Goal: Task Accomplishment & Management: Manage account settings

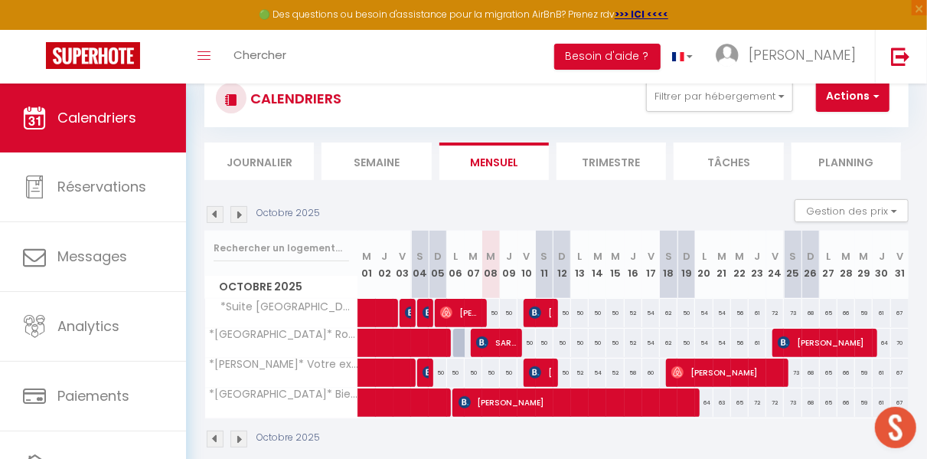
scroll to position [49, 0]
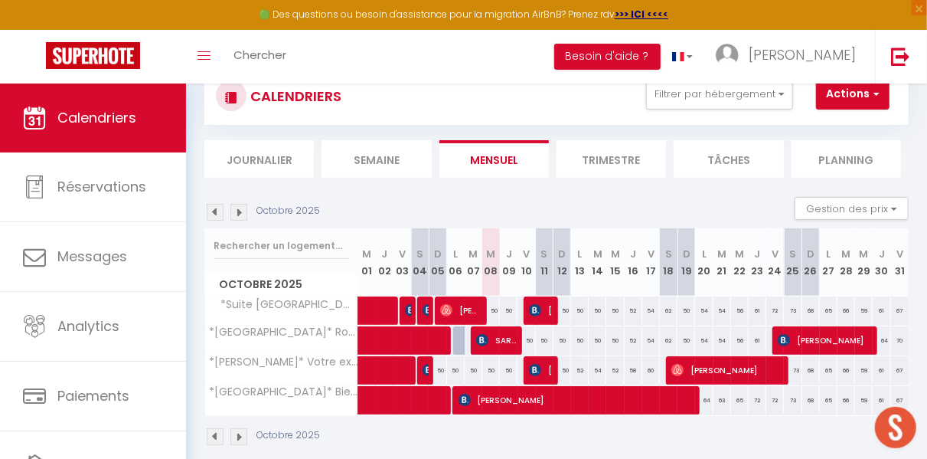
click at [217, 206] on img at bounding box center [215, 212] width 17 height 17
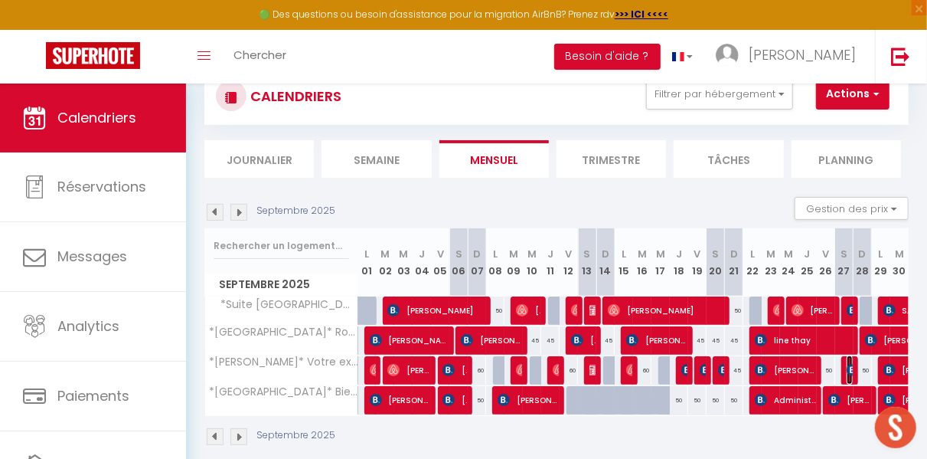
click at [847, 369] on img at bounding box center [853, 370] width 12 height 12
select select "OK"
select select "0"
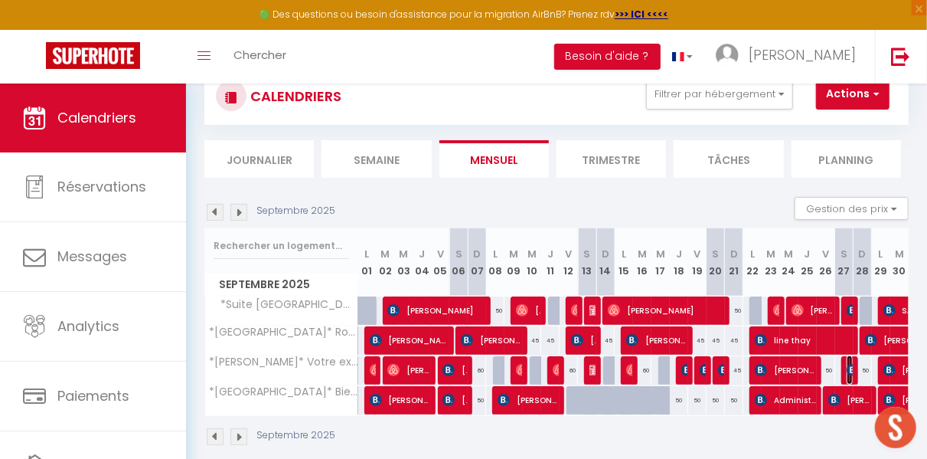
select select "1"
select select
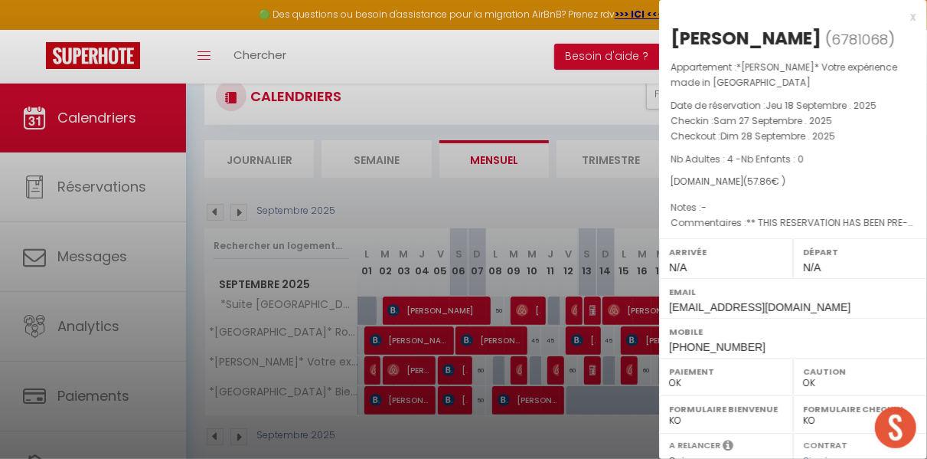
select select "43043"
click at [549, 84] on div at bounding box center [463, 229] width 927 height 459
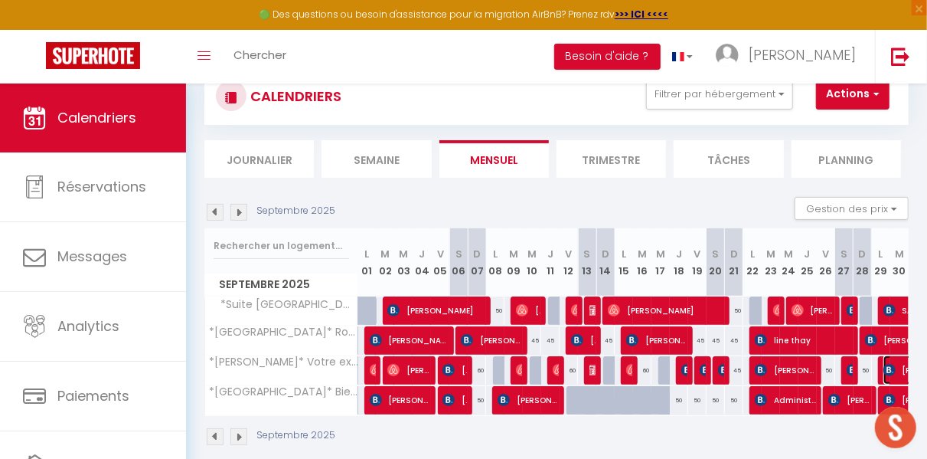
click at [883, 366] on img at bounding box center [889, 370] width 12 height 12
select select "KO"
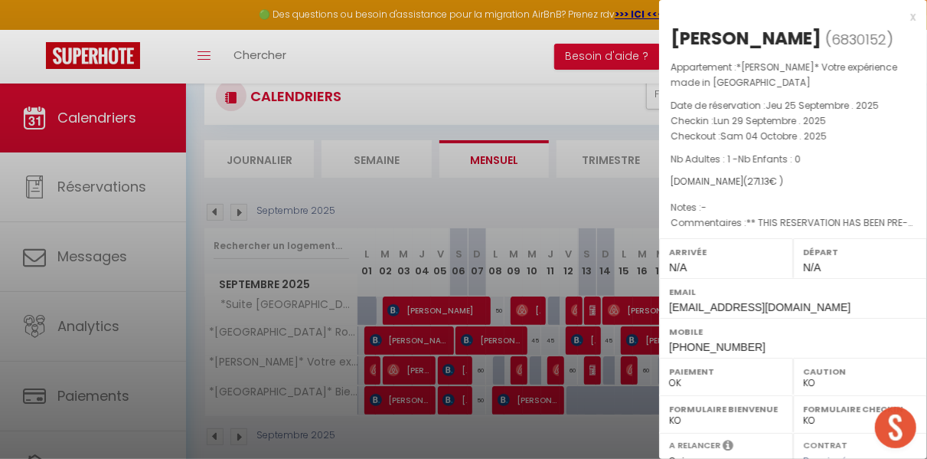
click at [376, 193] on div at bounding box center [463, 229] width 927 height 459
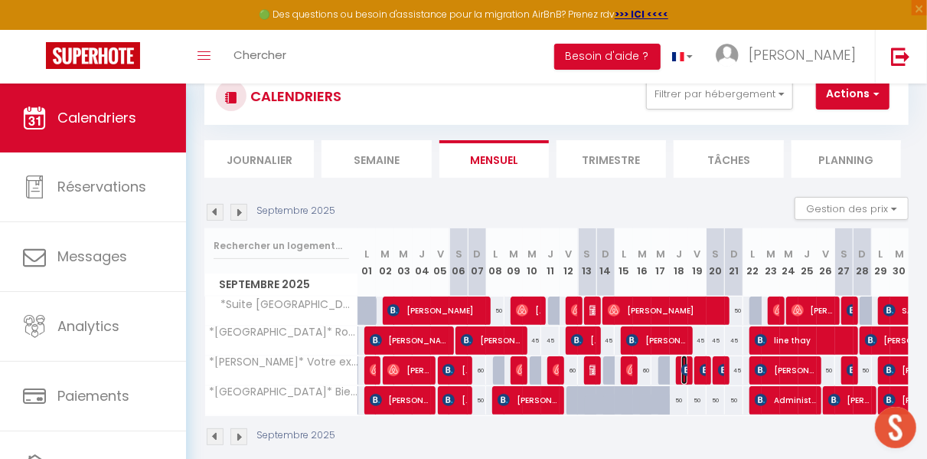
click at [681, 370] on img at bounding box center [687, 370] width 12 height 12
select select
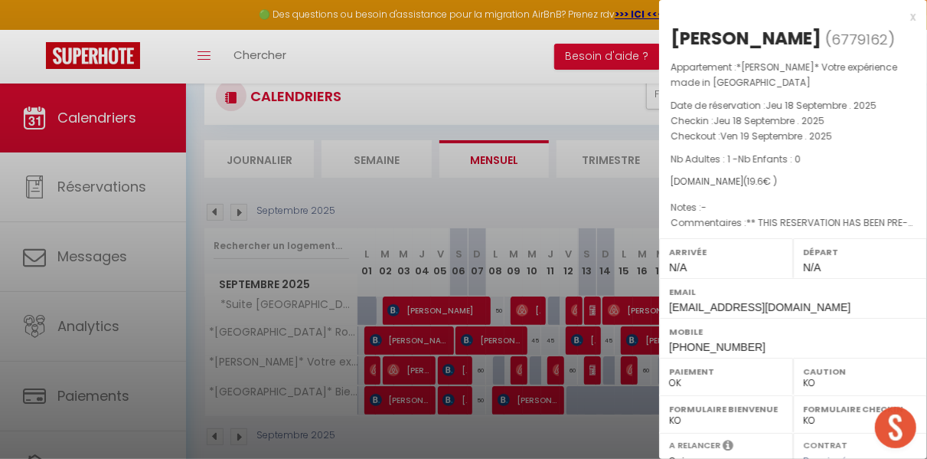
click at [608, 418] on div at bounding box center [463, 229] width 927 height 459
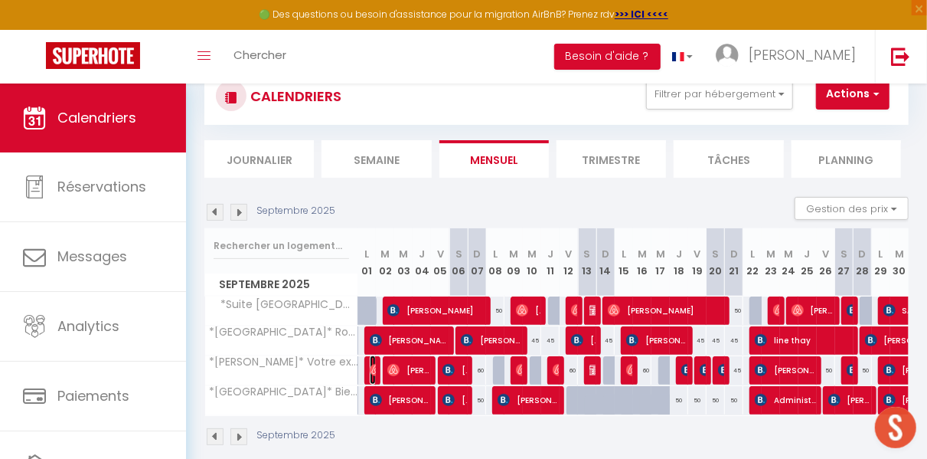
click at [372, 365] on img at bounding box center [376, 370] width 12 height 12
select select "OK"
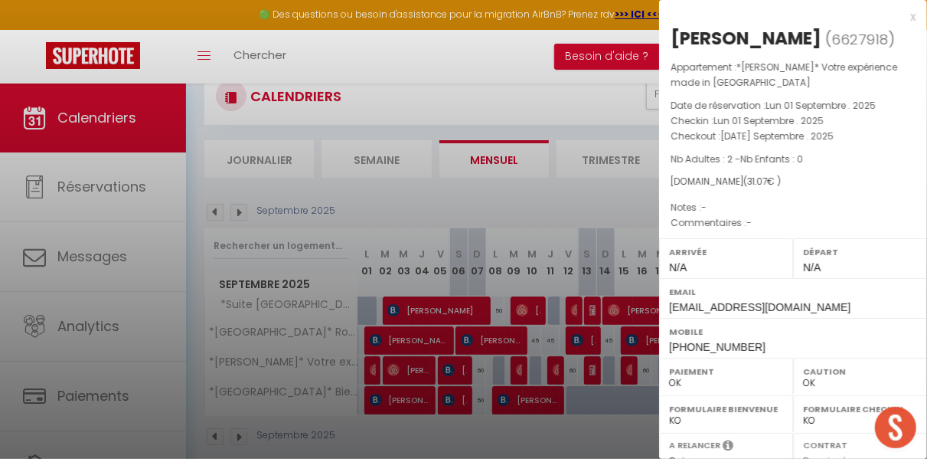
click at [462, 192] on div at bounding box center [463, 229] width 927 height 459
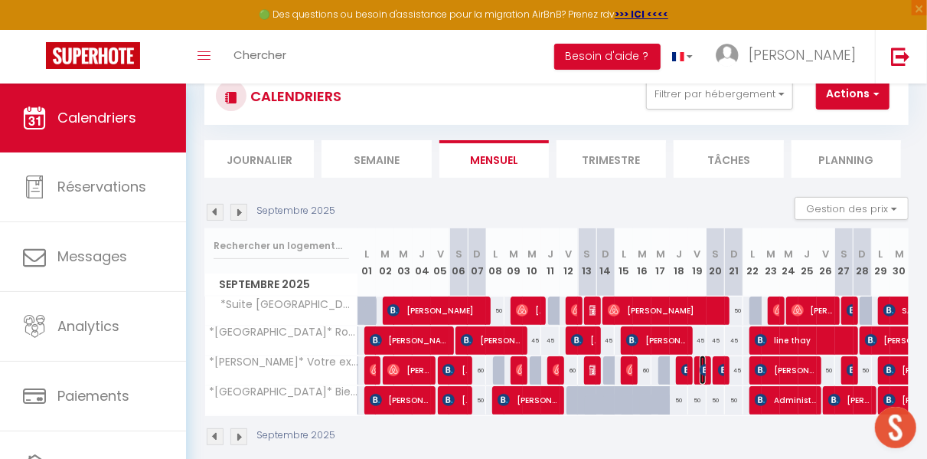
click at [700, 374] on img at bounding box center [706, 370] width 12 height 12
select select "43043"
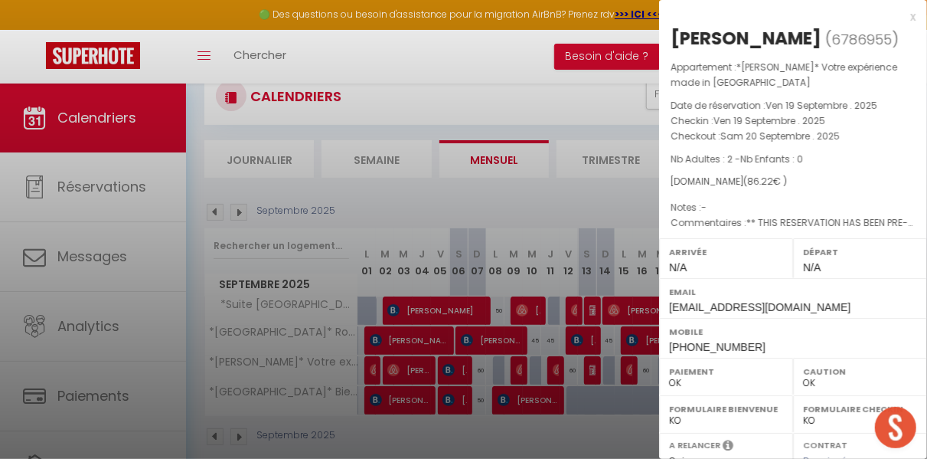
click at [622, 427] on div at bounding box center [463, 229] width 927 height 459
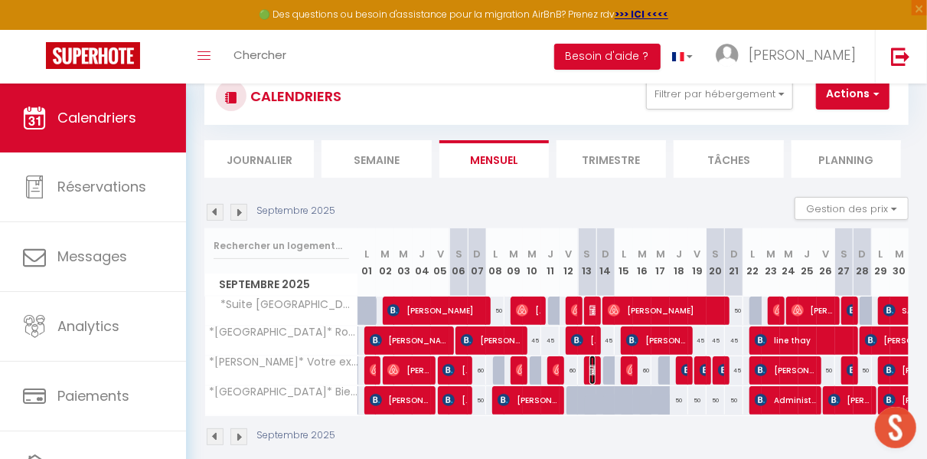
click at [589, 365] on img at bounding box center [595, 370] width 12 height 12
select select "KO"
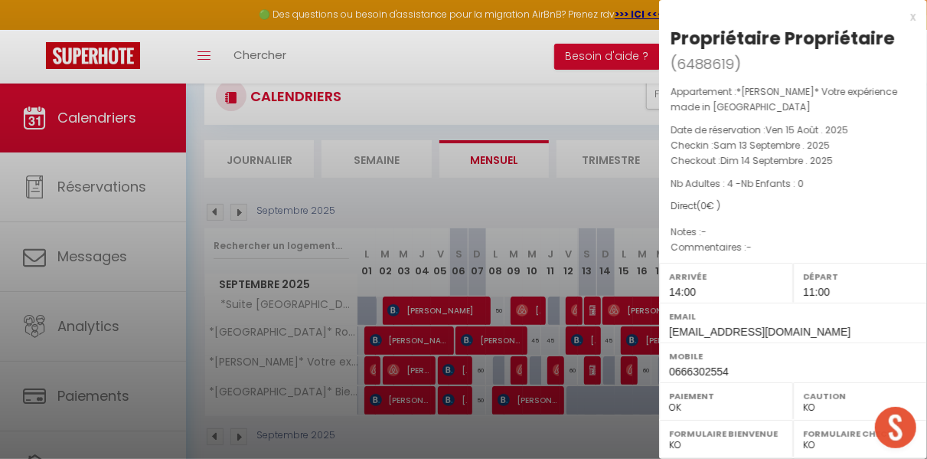
click at [561, 427] on div at bounding box center [463, 229] width 927 height 459
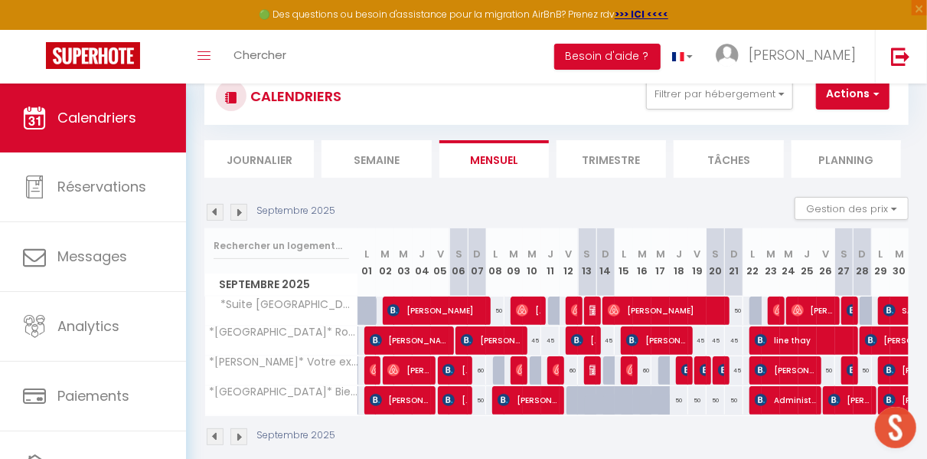
click at [239, 210] on img at bounding box center [238, 212] width 17 height 17
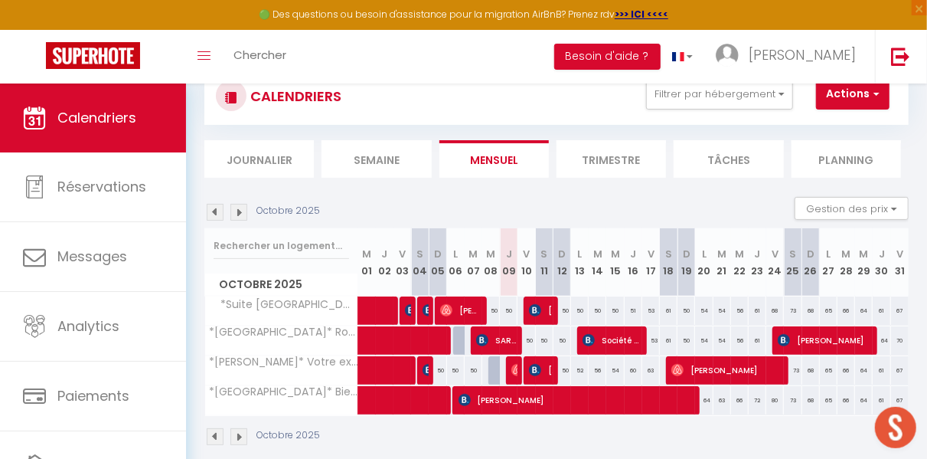
click at [217, 210] on img at bounding box center [215, 212] width 17 height 17
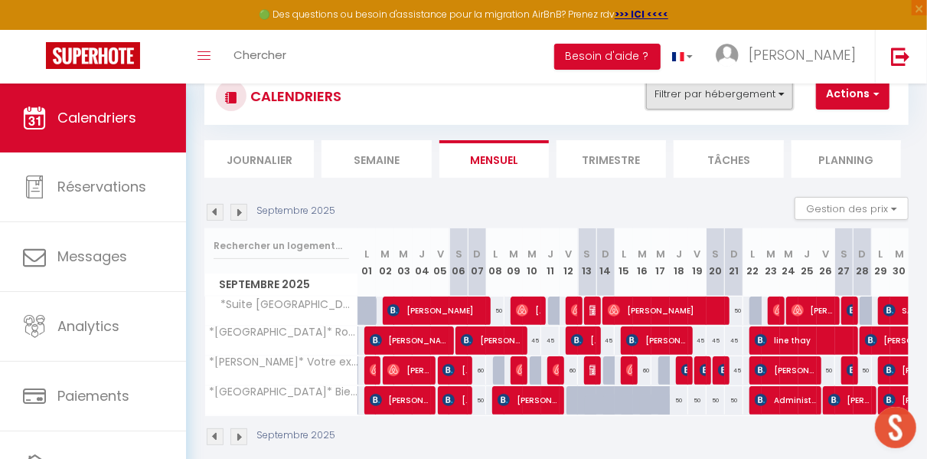
click at [778, 87] on button "Filtrer par hébergement" at bounding box center [719, 94] width 147 height 31
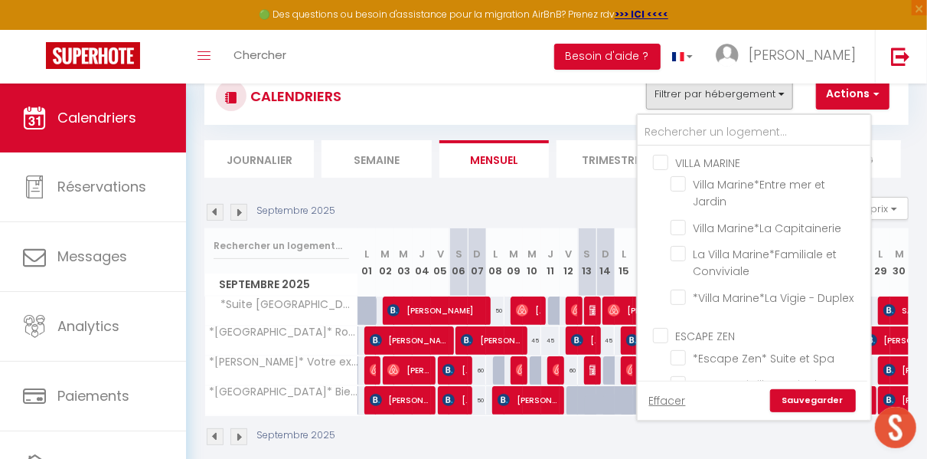
click at [871, 170] on div "VILLA MARINE Villa Marine*Entre mer et [GEOGRAPHIC_DATA]*[GEOGRAPHIC_DATA]*Fami…" at bounding box center [754, 267] width 234 height 306
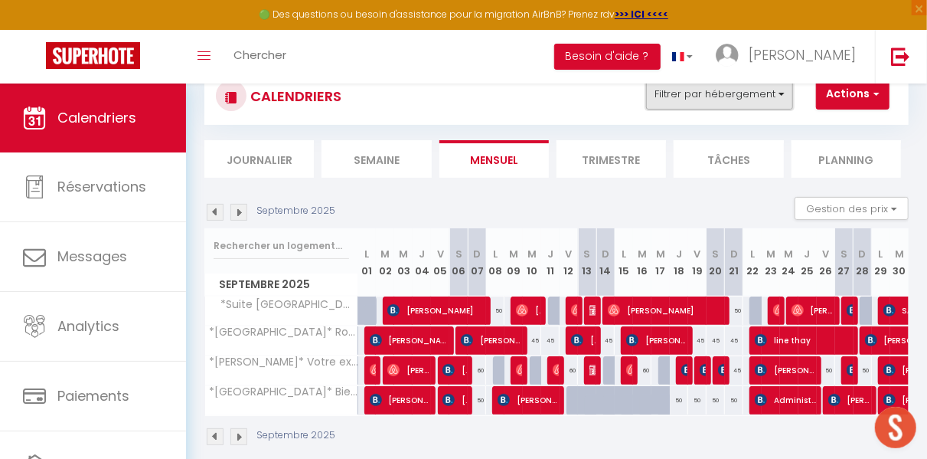
click at [749, 98] on button "Filtrer par hébergement" at bounding box center [719, 94] width 147 height 31
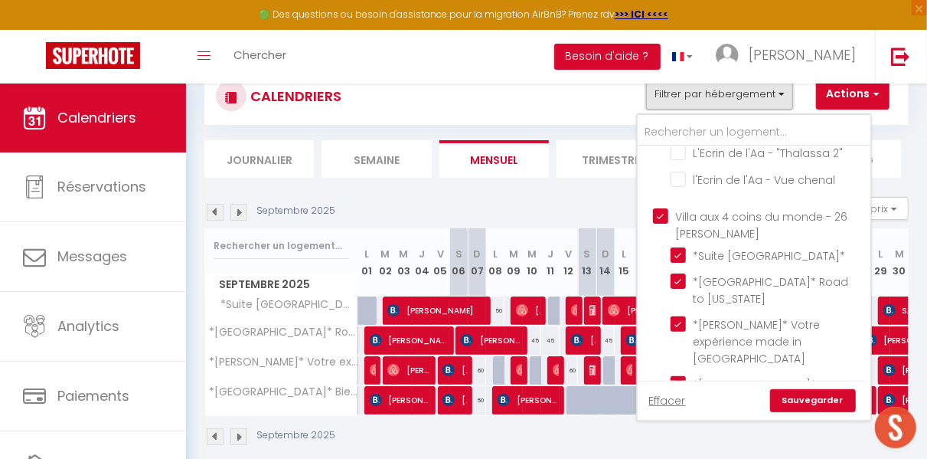
scroll to position [761, 0]
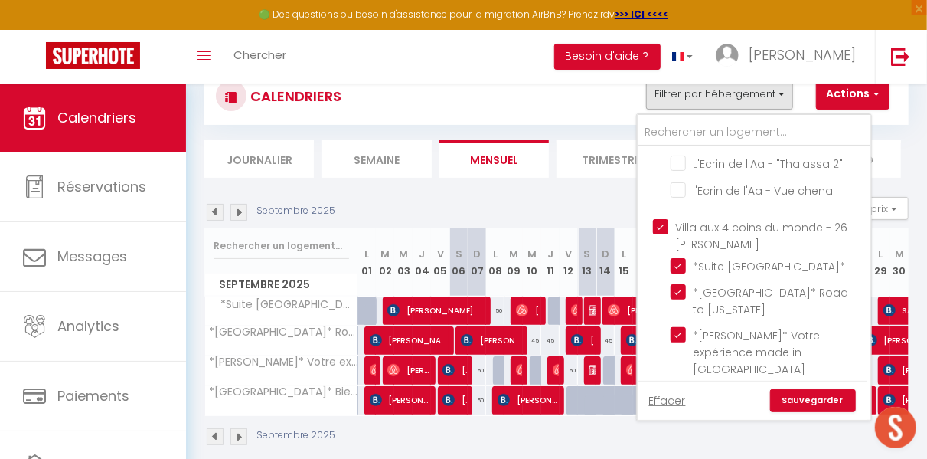
click at [657, 219] on input "Villa aux 4 coins du monde - 26 [PERSON_NAME]" at bounding box center [769, 226] width 233 height 15
checkbox input "false"
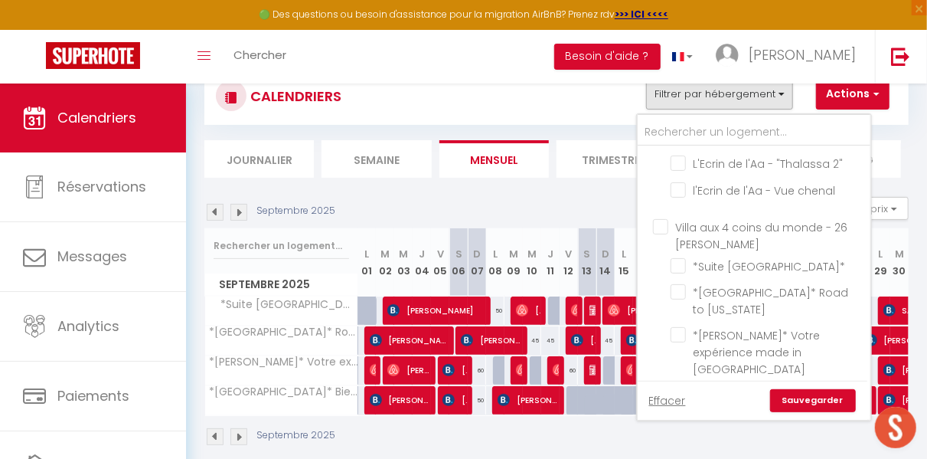
checkbox input "false"
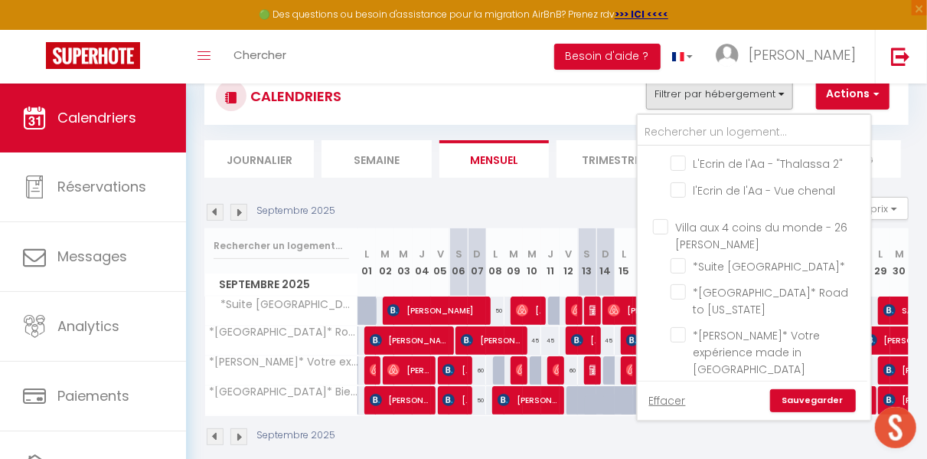
checkbox input "false"
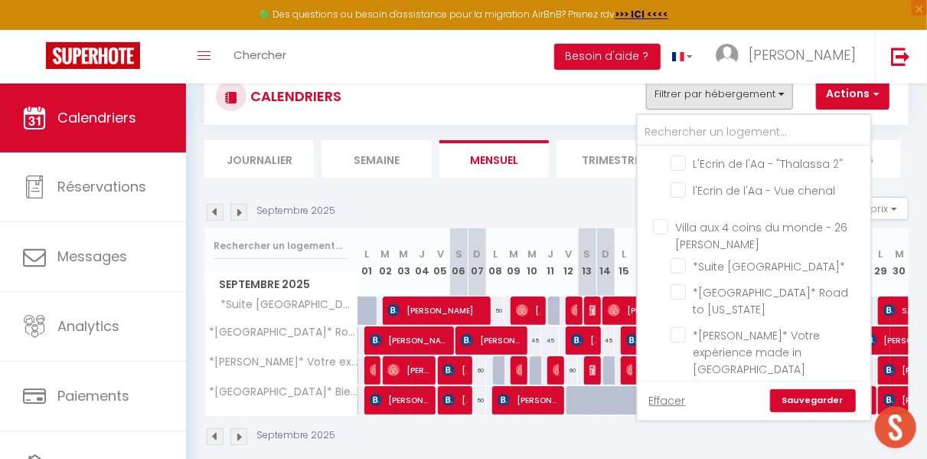
checkbox input "false"
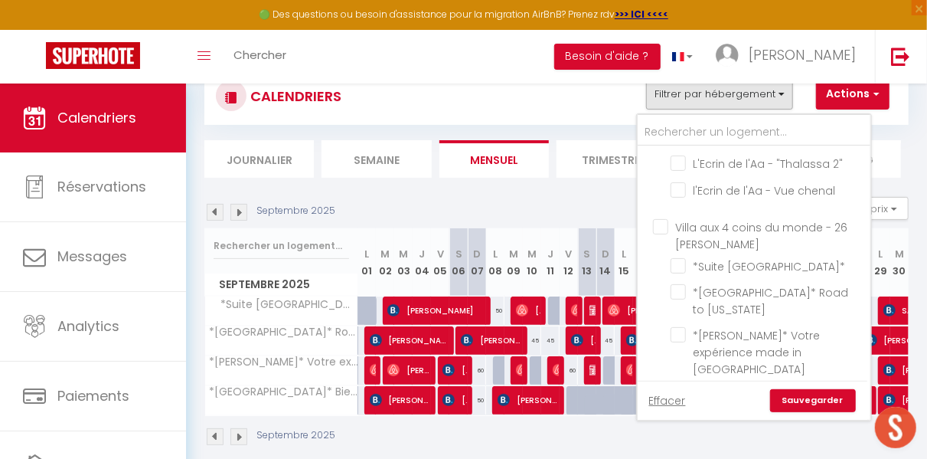
checkbox input "false"
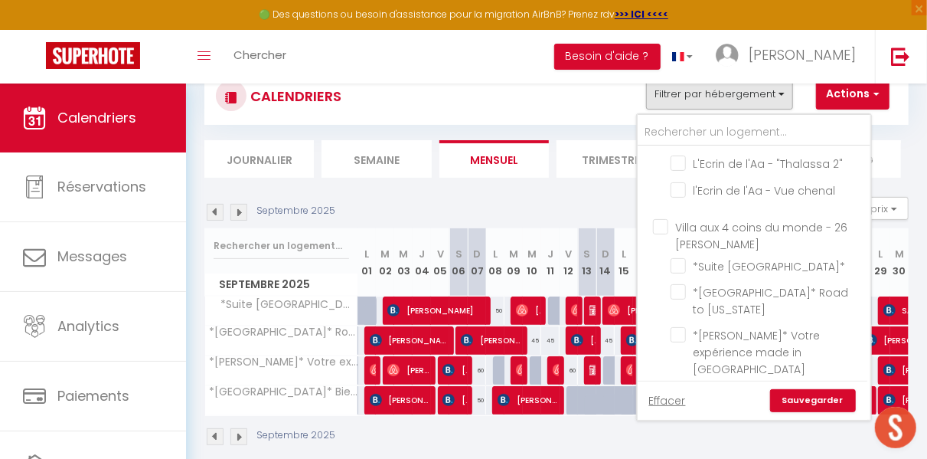
checkbox input "false"
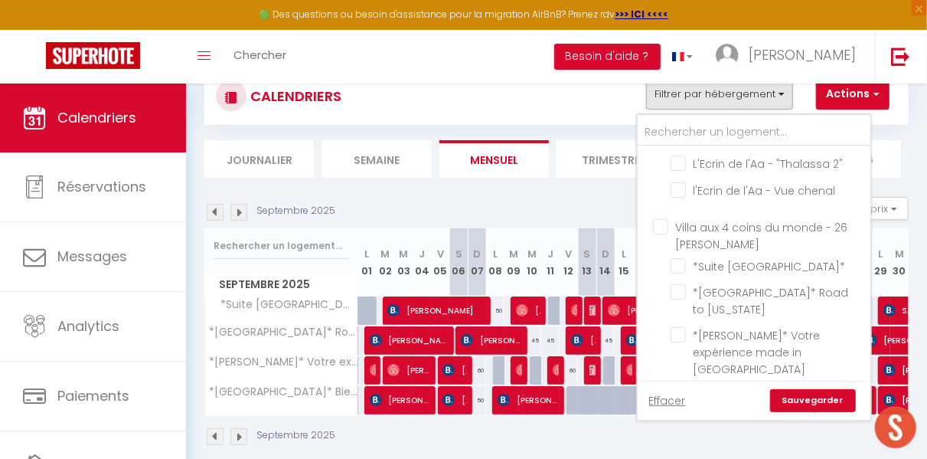
checkbox input "false"
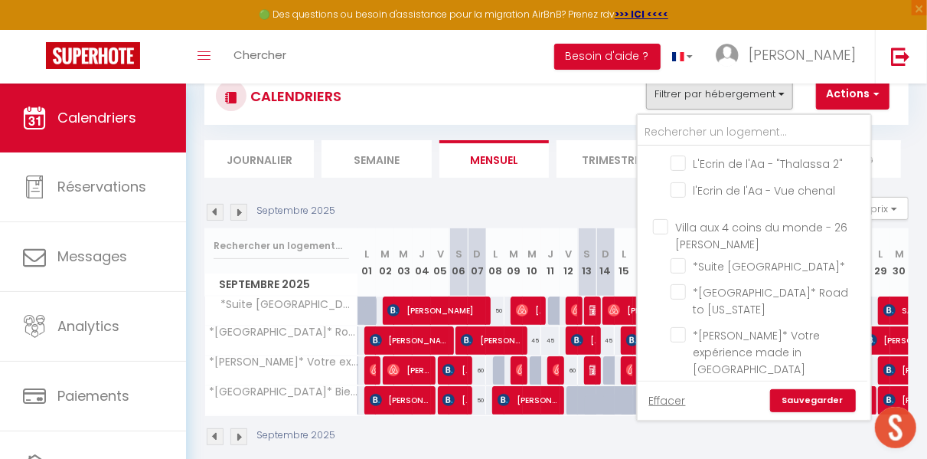
checkbox input "false"
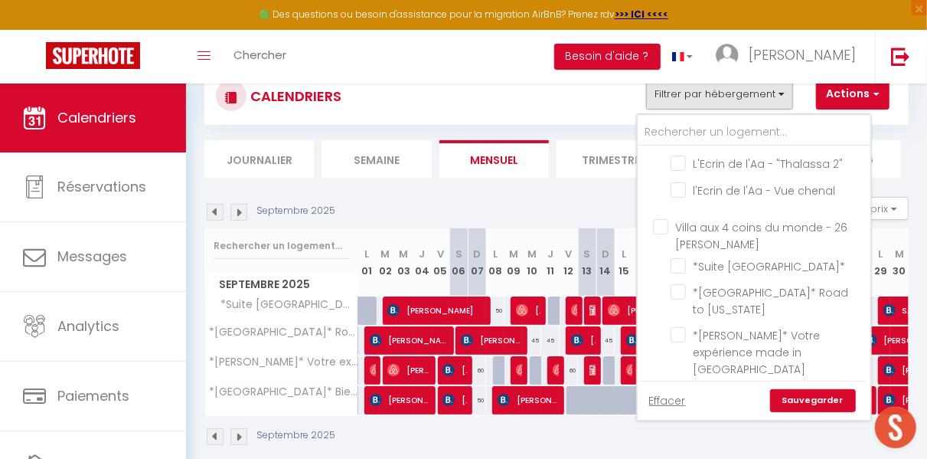
checkbox input "false"
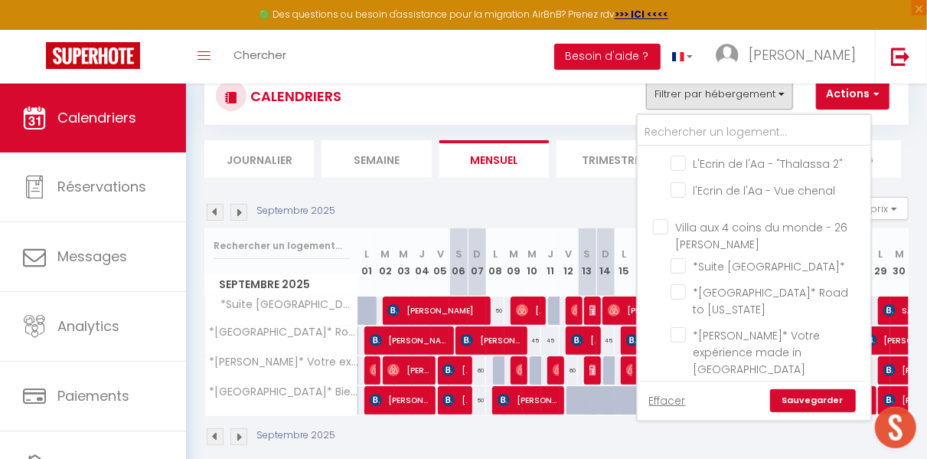
checkbox input "false"
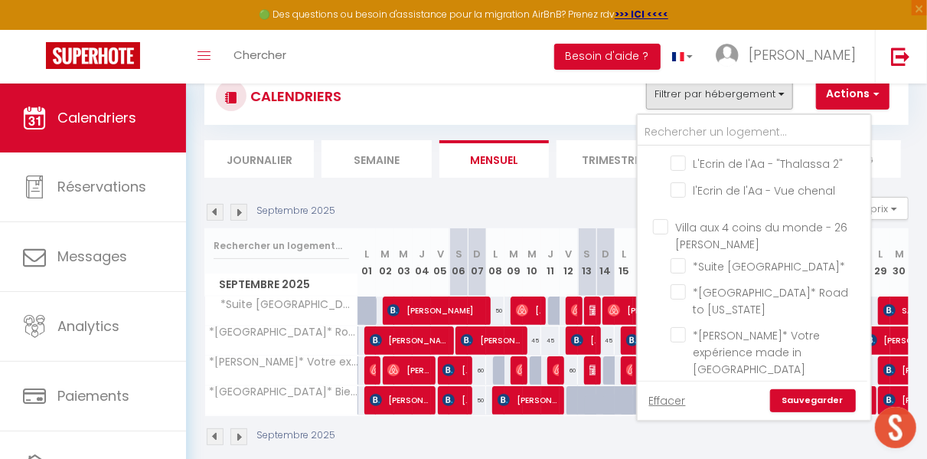
checkbox input "false"
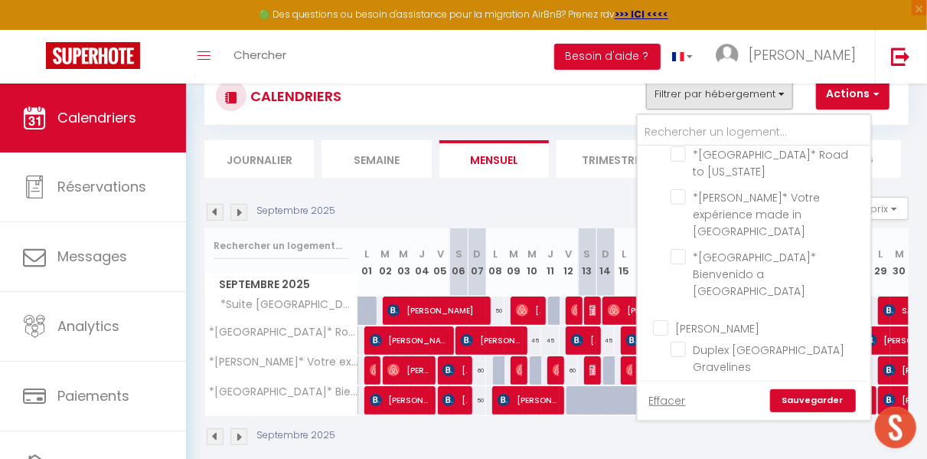
scroll to position [915, 0]
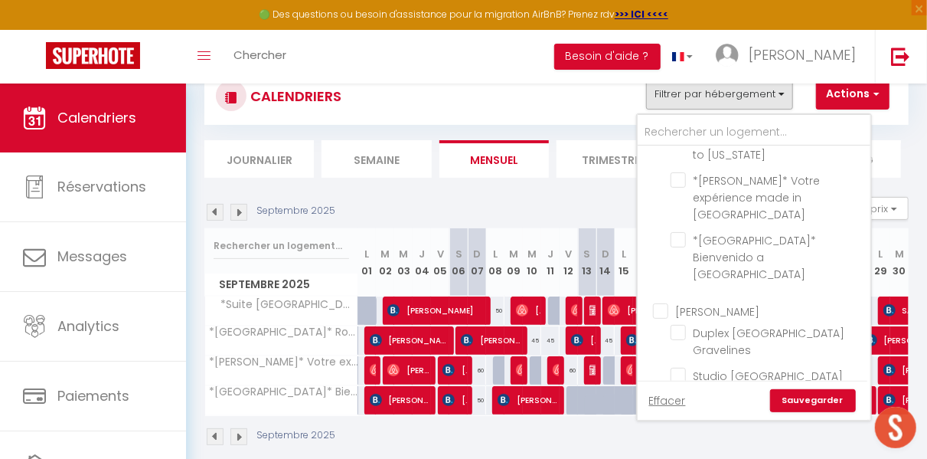
click at [731, 302] on input "[PERSON_NAME]" at bounding box center [769, 309] width 233 height 15
checkbox input "true"
checkbox input "false"
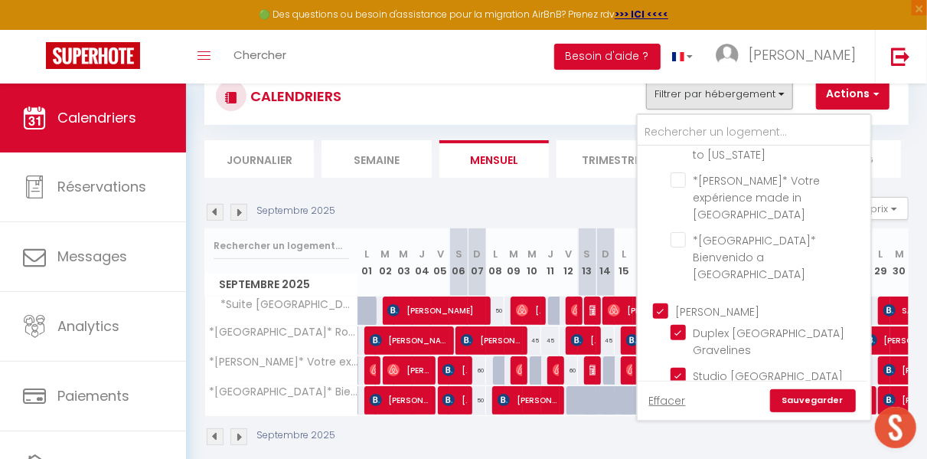
checkbox input "false"
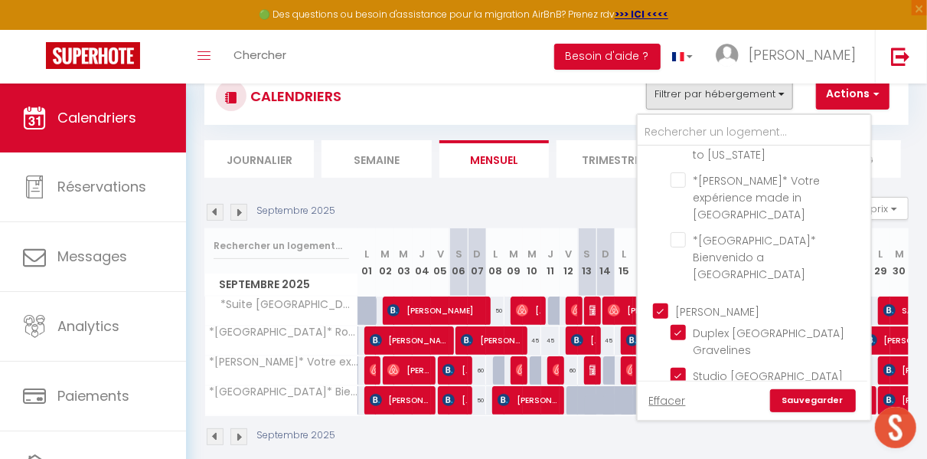
checkbox input "false"
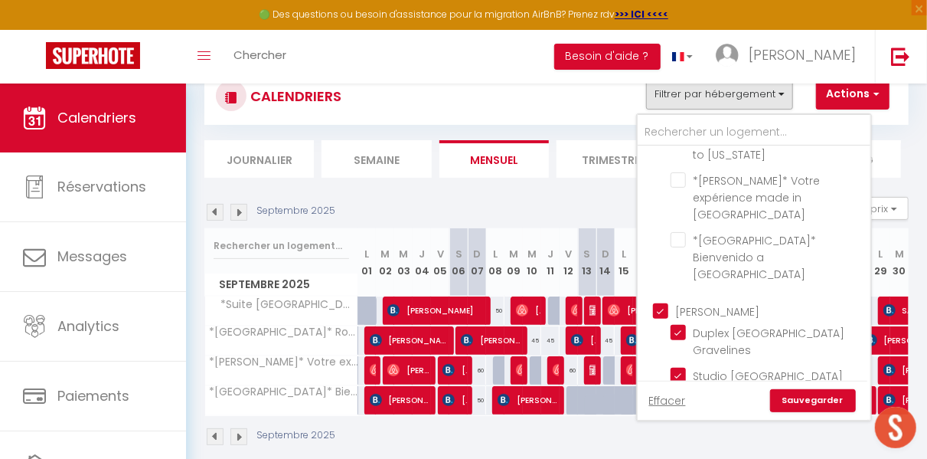
checkbox input "false"
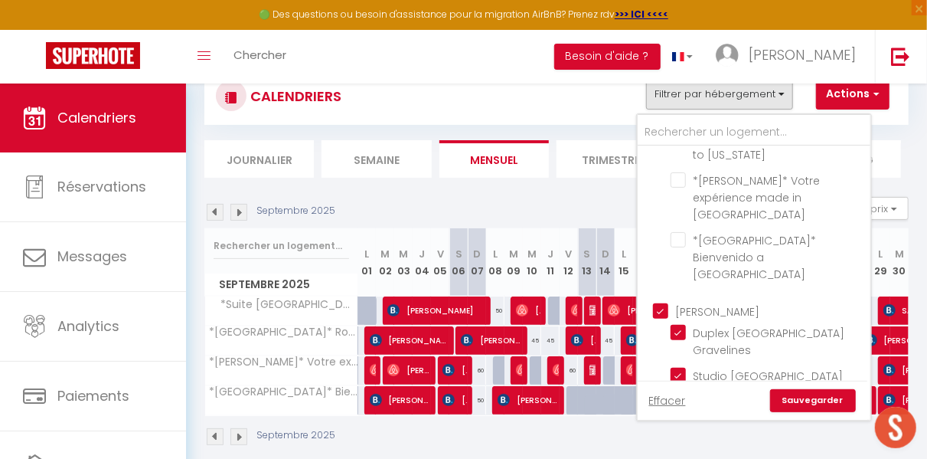
checkbox input "true"
checkbox input "false"
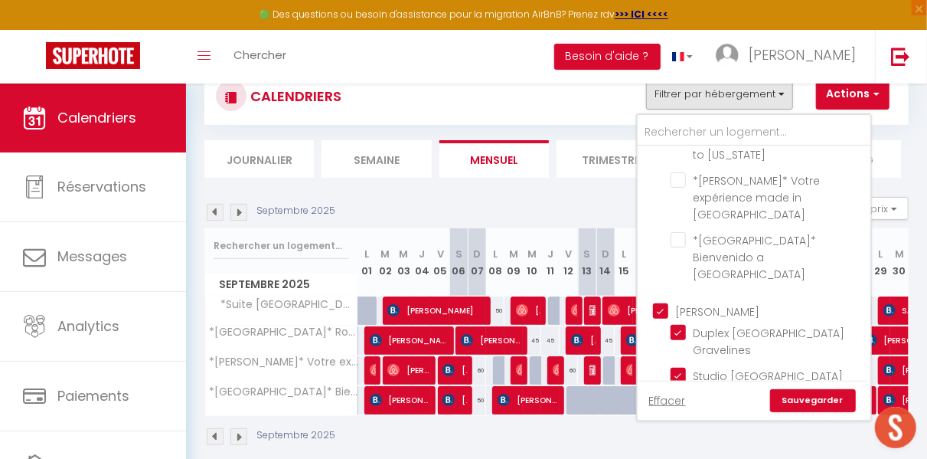
checkbox input "false"
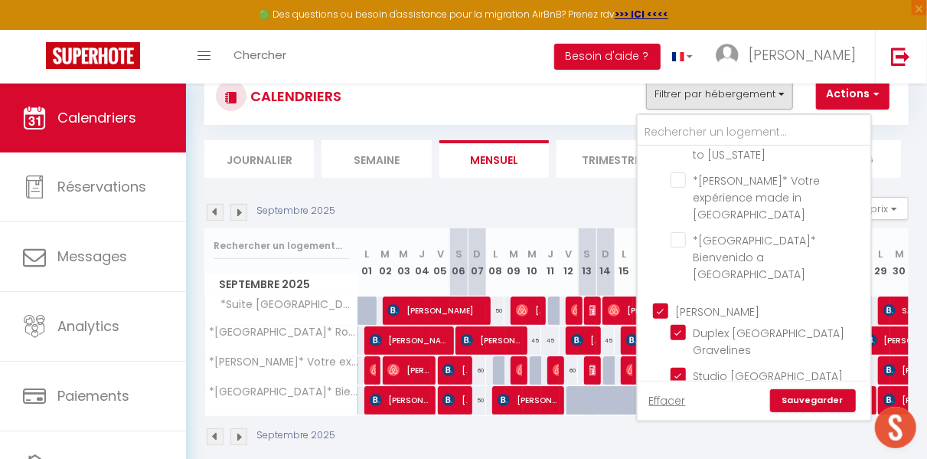
checkbox input "false"
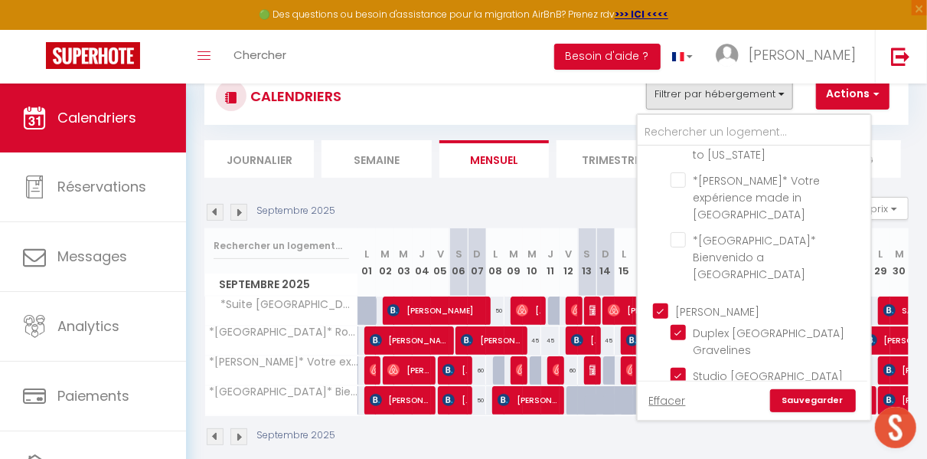
checkbox input "false"
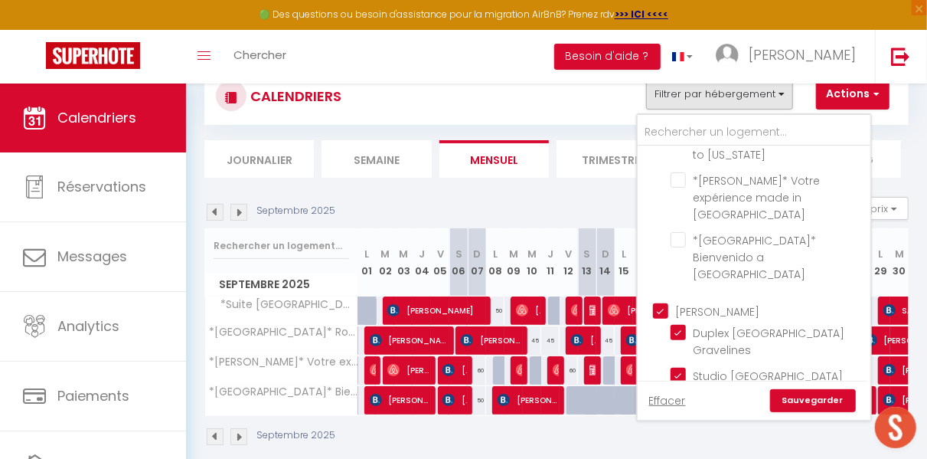
checkbox input "false"
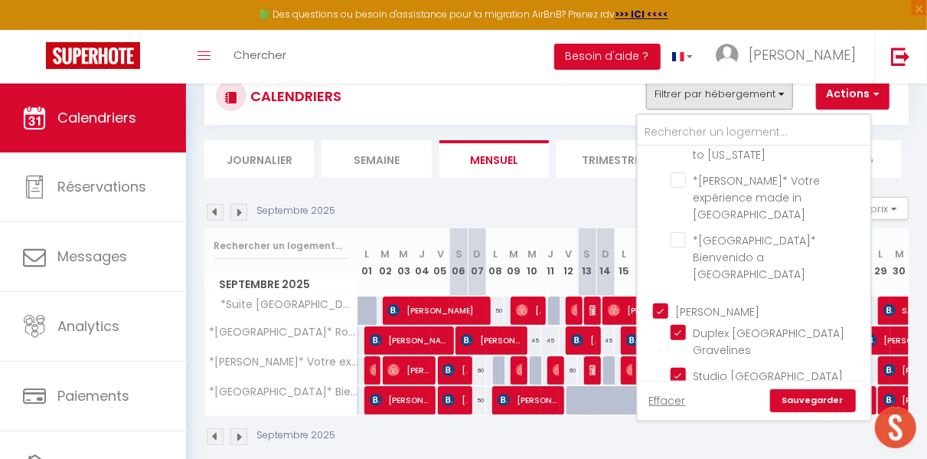
checkbox input "false"
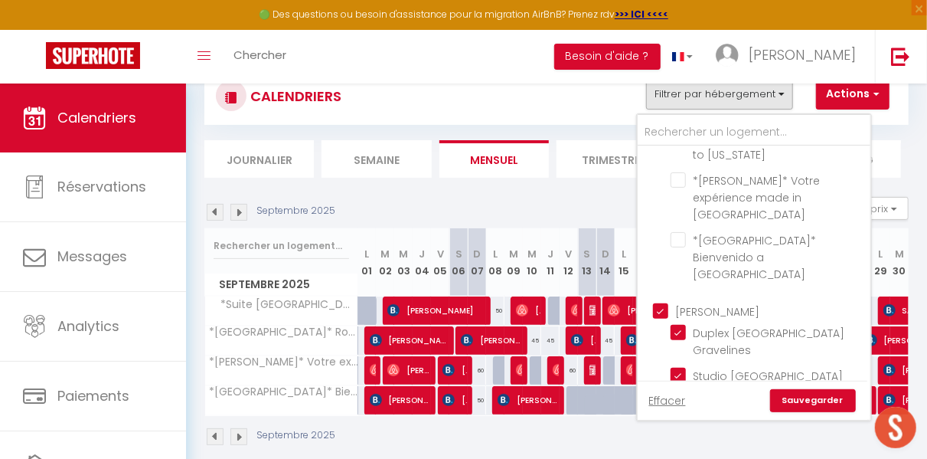
checkbox input "false"
click at [812, 403] on link "Sauvegarder" at bounding box center [813, 400] width 86 height 23
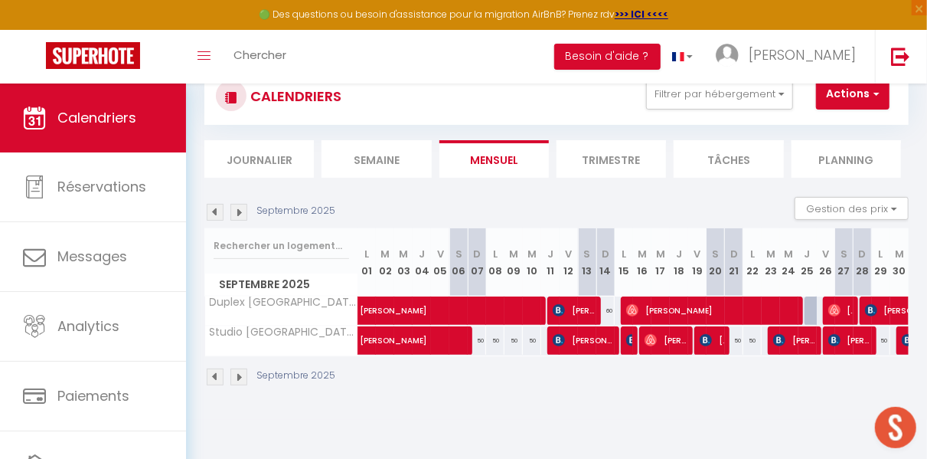
click at [242, 211] on img at bounding box center [238, 212] width 17 height 17
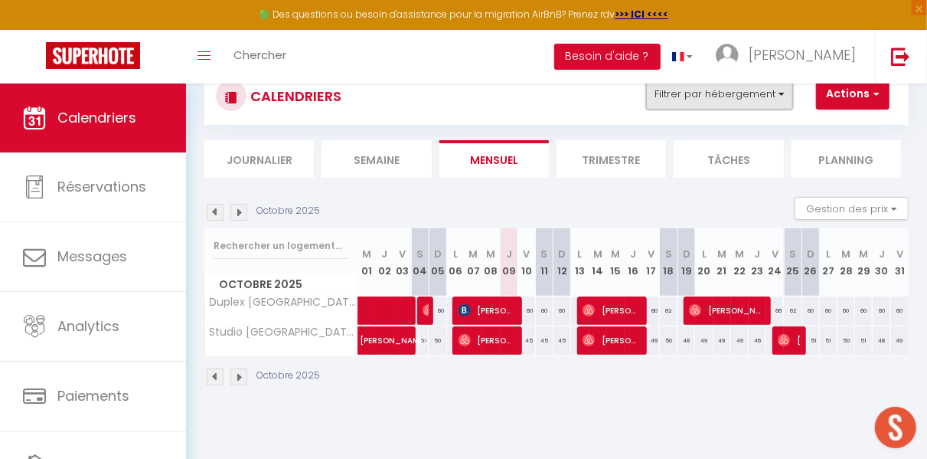
click at [769, 95] on button "Filtrer par hébergement" at bounding box center [719, 94] width 147 height 31
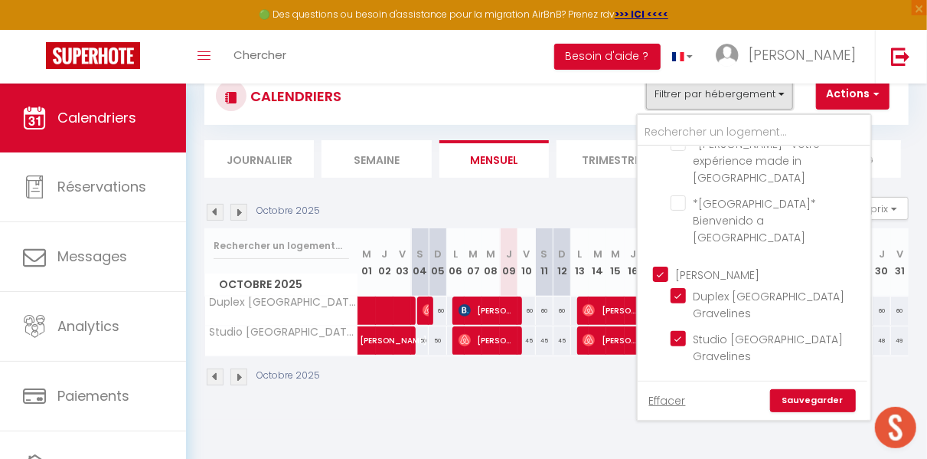
scroll to position [942, 0]
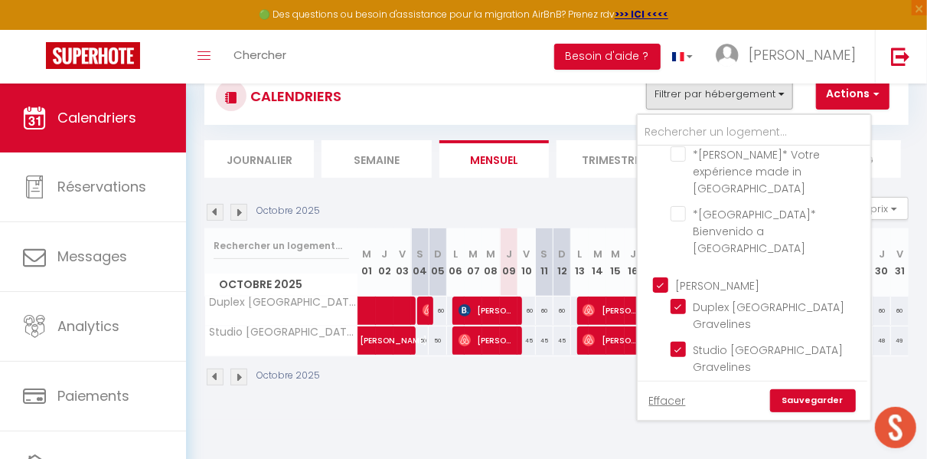
click at [658, 276] on input "[PERSON_NAME]" at bounding box center [769, 283] width 233 height 15
checkbox input "false"
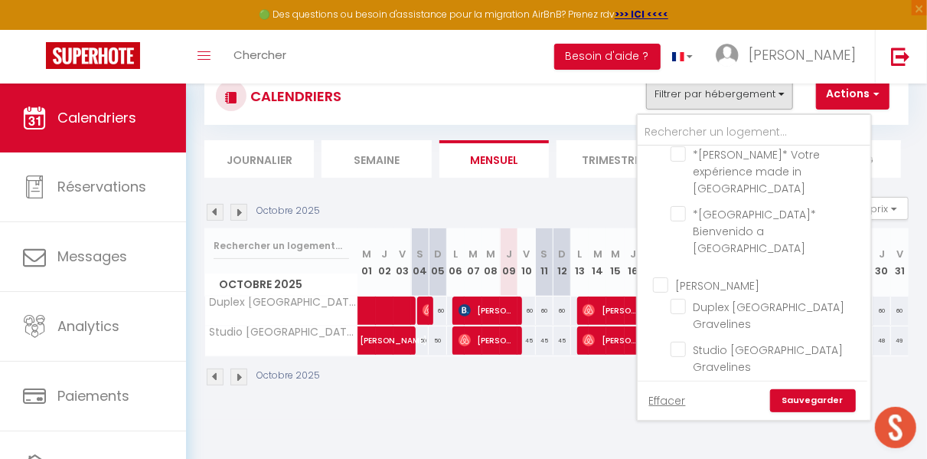
checkbox input "false"
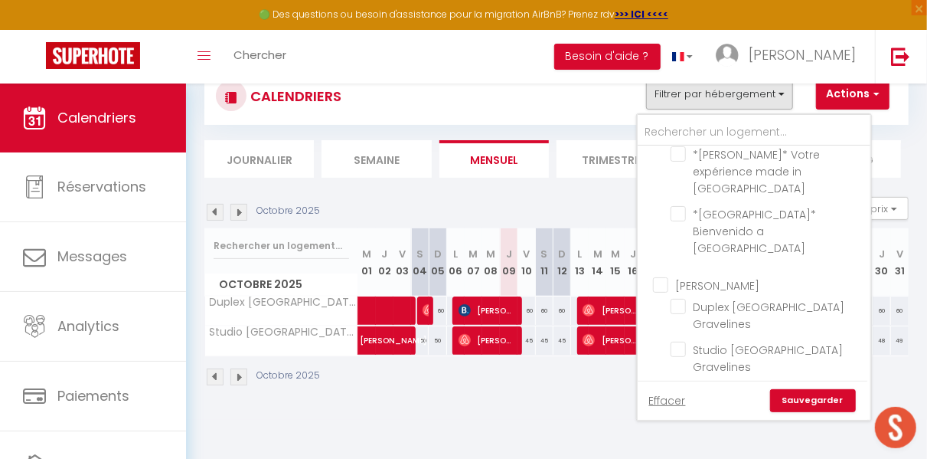
checkbox input "false"
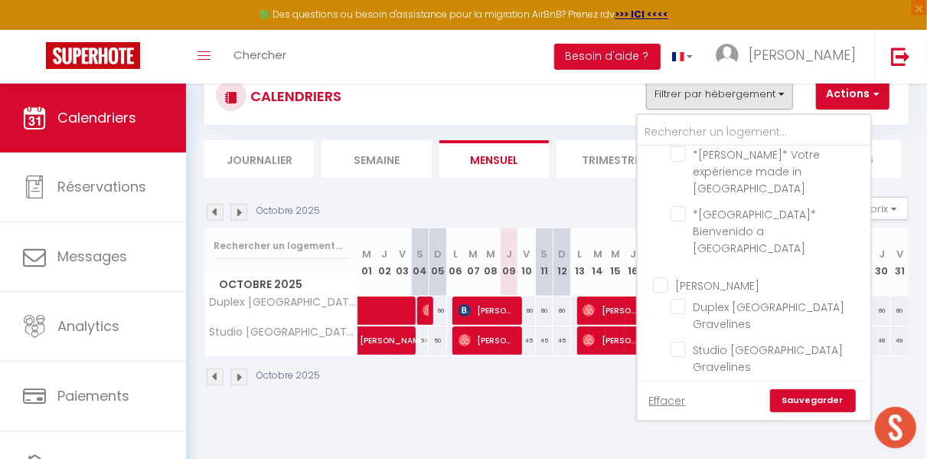
checkbox input "false"
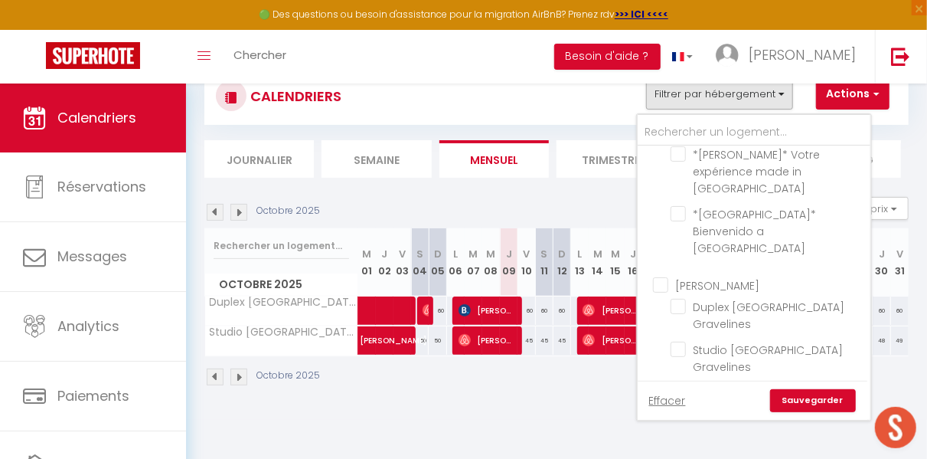
checkbox input "false"
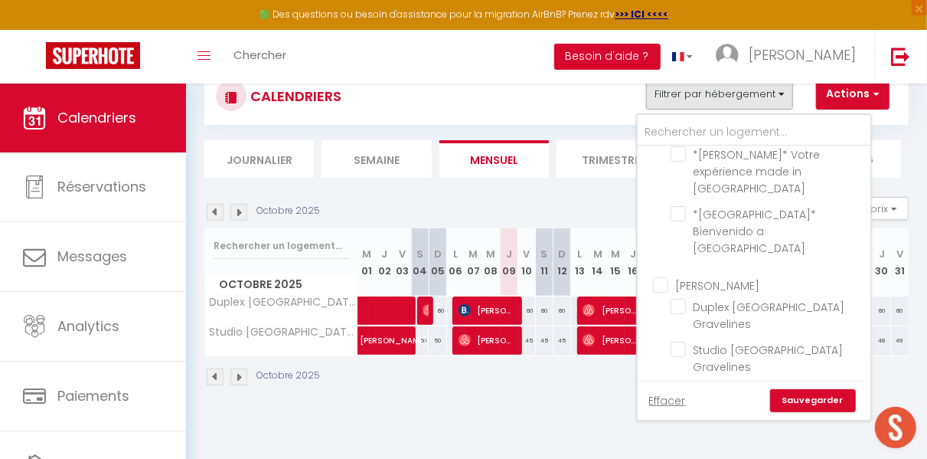
checkbox input "false"
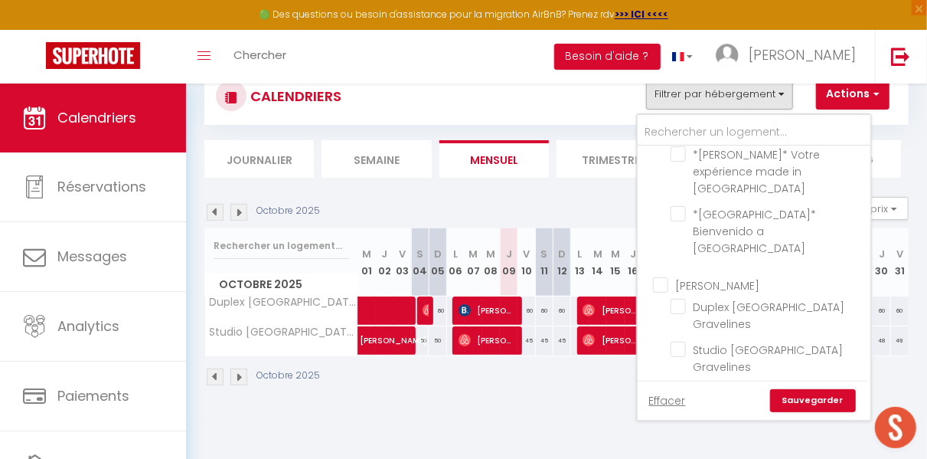
checkbox input "false"
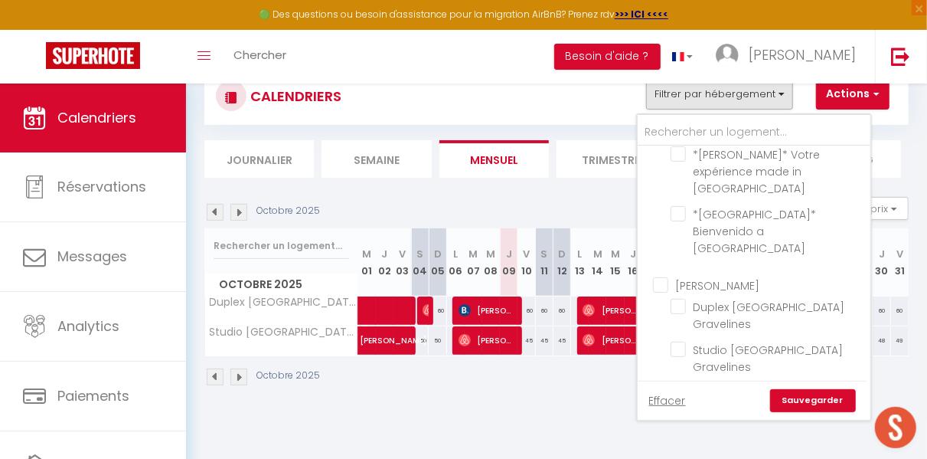
checkbox input "false"
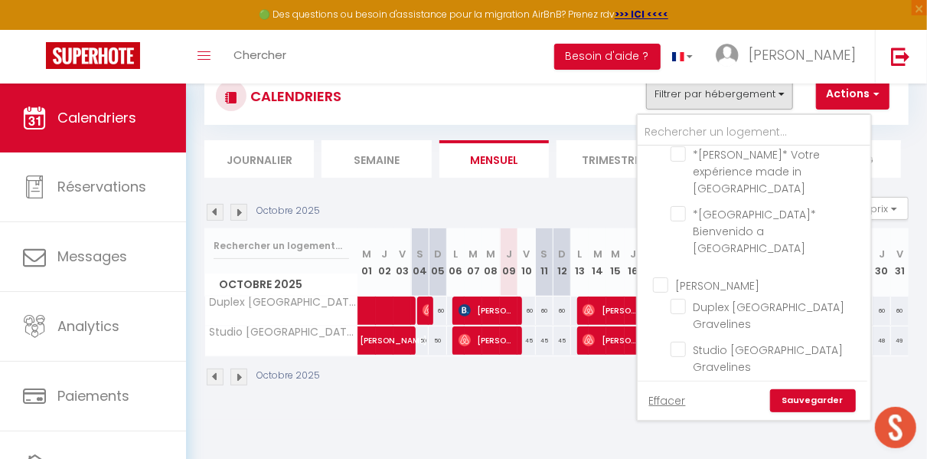
checkbox input "false"
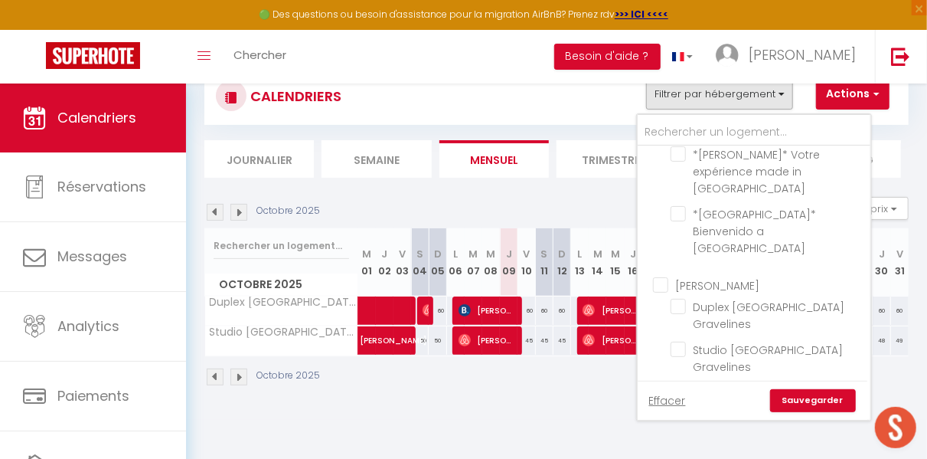
checkbox input "false"
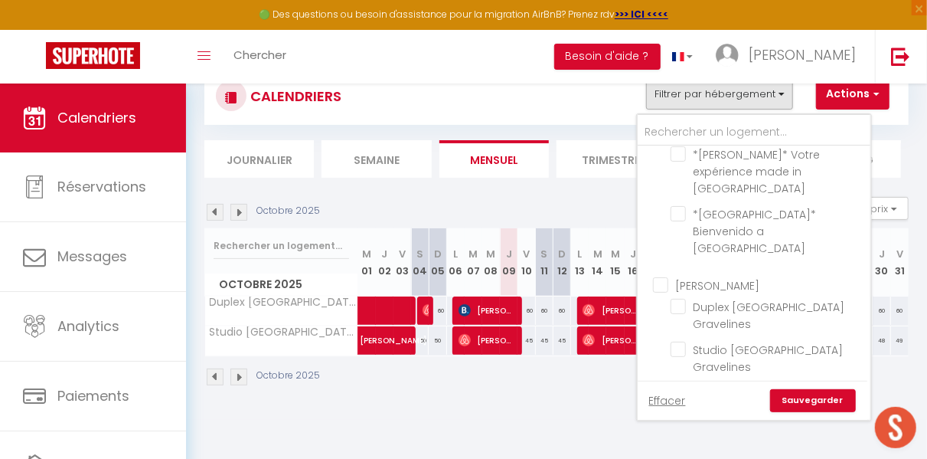
checkbox input "false"
click at [661, 395] on input "Foch GFP" at bounding box center [769, 402] width 233 height 15
checkbox input "true"
checkbox input "false"
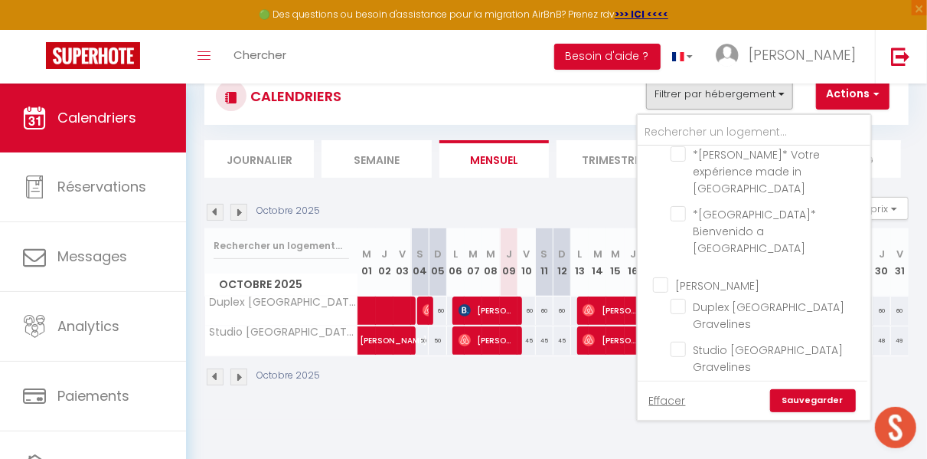
checkbox input "false"
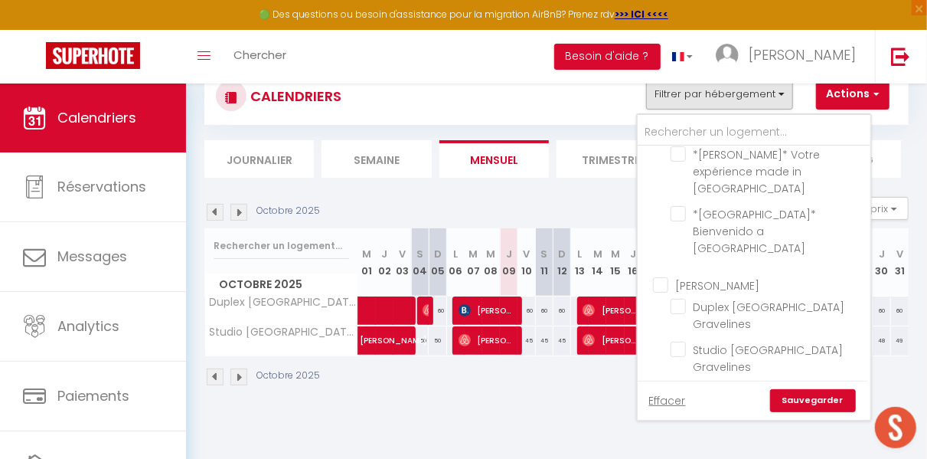
checkbox input "false"
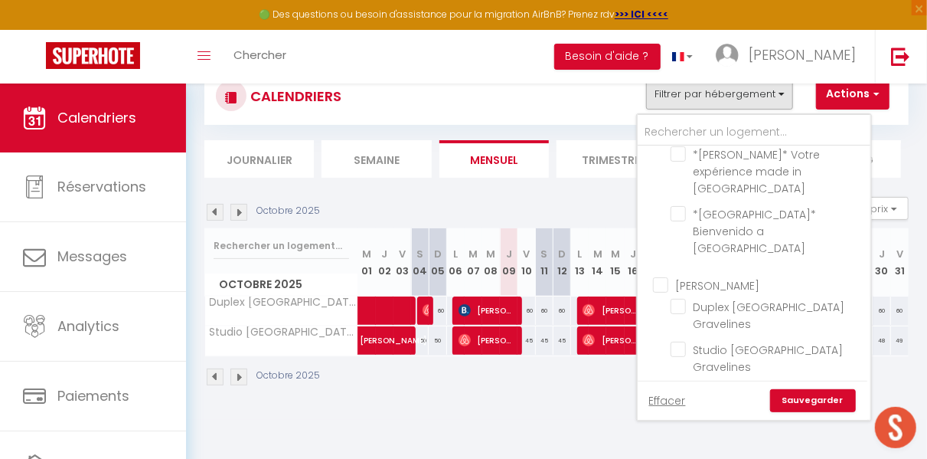
checkbox input "false"
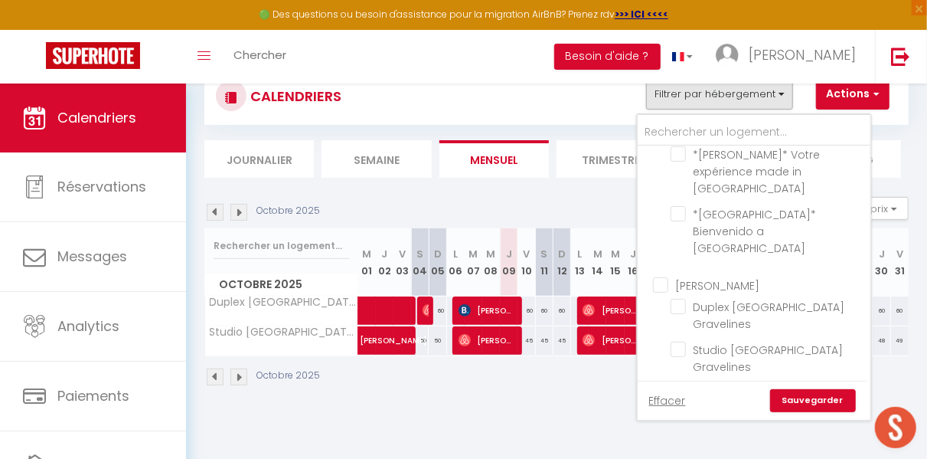
checkbox input "false"
checkbox input "true"
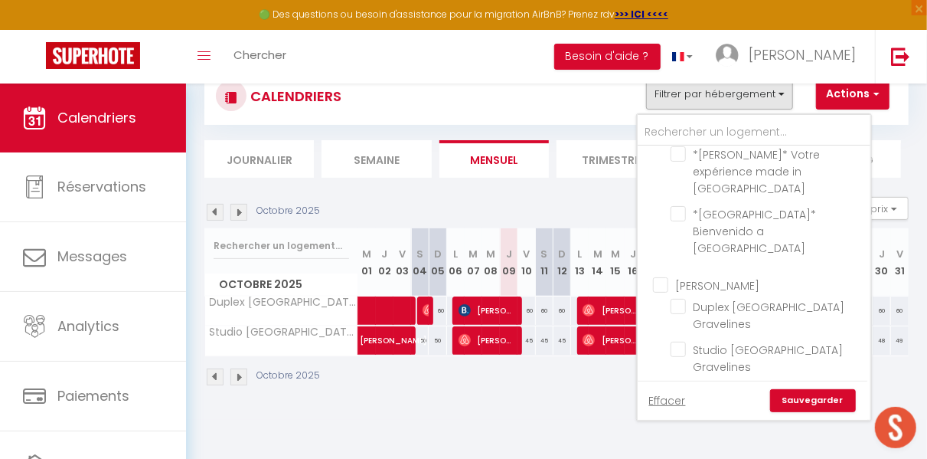
checkbox input "false"
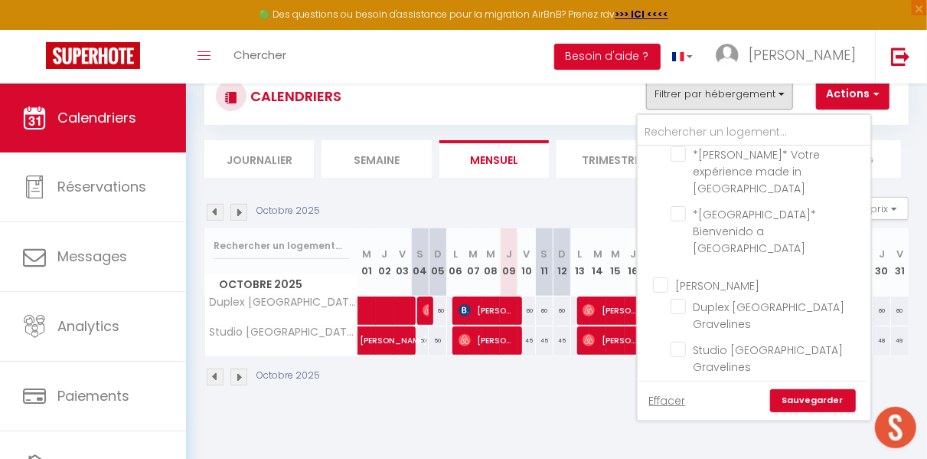
checkbox input "false"
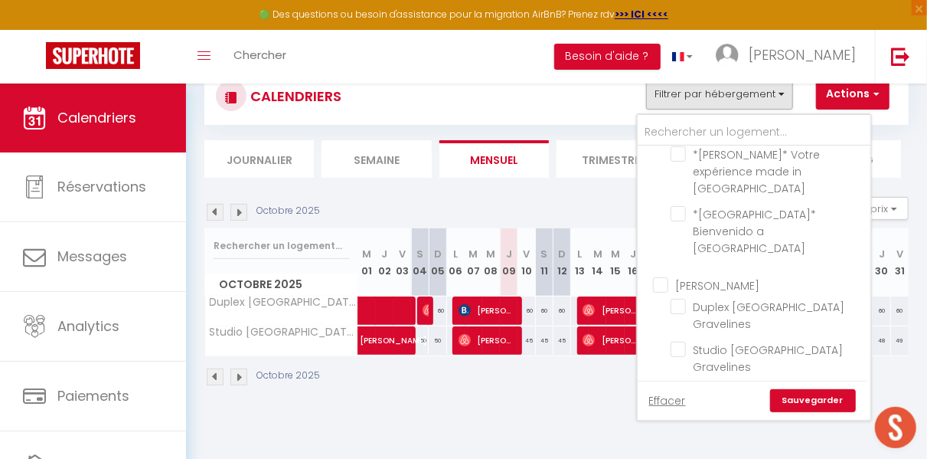
checkbox input "false"
click at [820, 407] on link "Sauvegarder" at bounding box center [813, 400] width 86 height 23
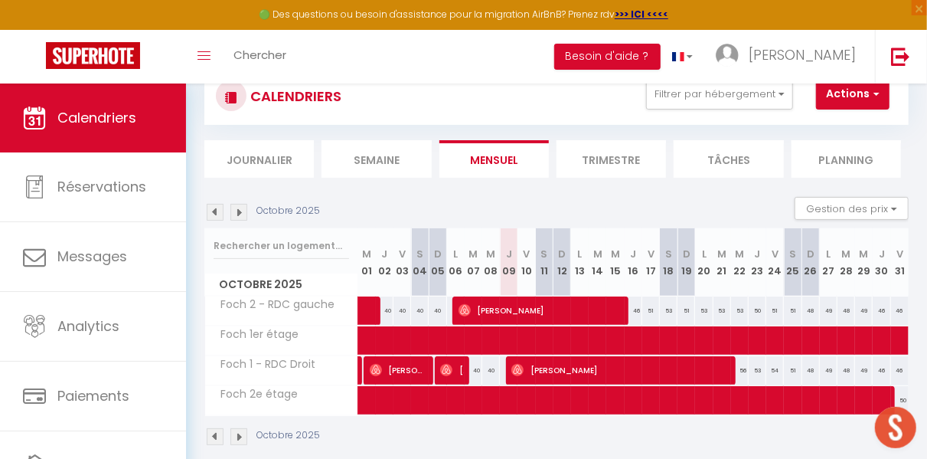
click at [211, 211] on img at bounding box center [215, 212] width 17 height 17
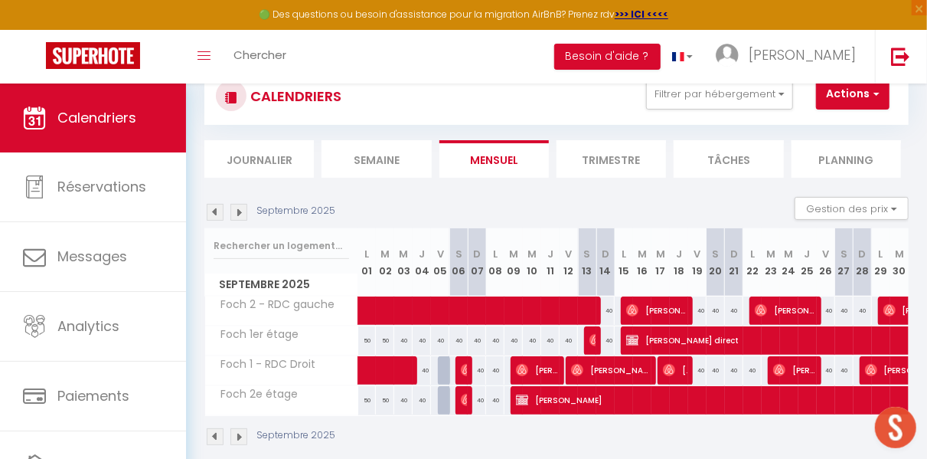
click at [241, 218] on img at bounding box center [238, 212] width 17 height 17
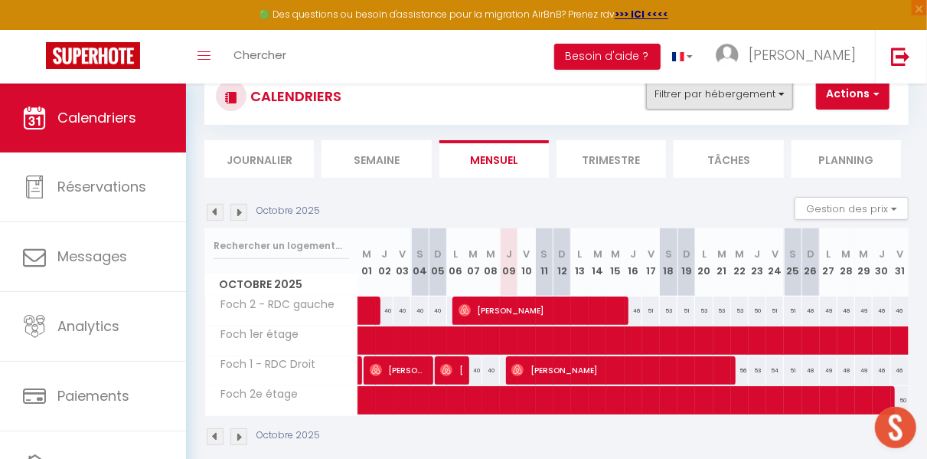
click at [756, 101] on button "Filtrer par hébergement" at bounding box center [719, 94] width 147 height 31
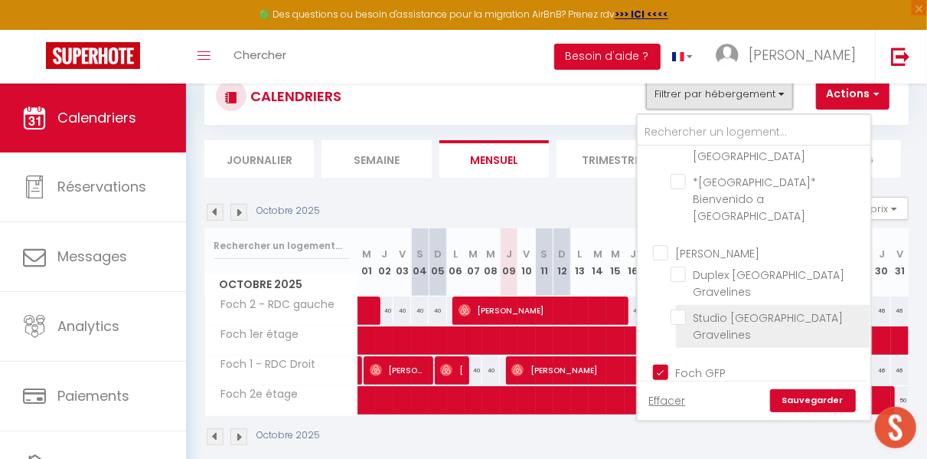
scroll to position [963, 0]
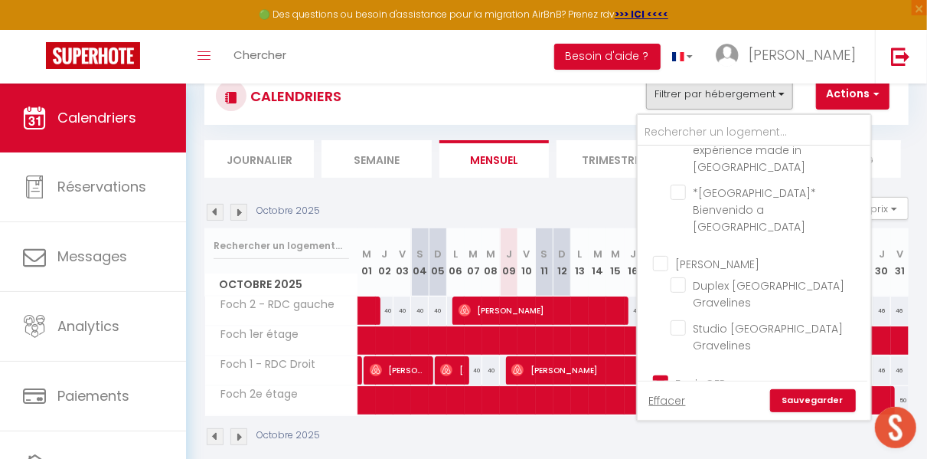
click at [654, 374] on input "Foch GFP" at bounding box center [769, 381] width 233 height 15
click at [667, 255] on input "[PERSON_NAME]" at bounding box center [769, 262] width 233 height 15
click at [808, 403] on link "Sauvegarder" at bounding box center [813, 400] width 86 height 23
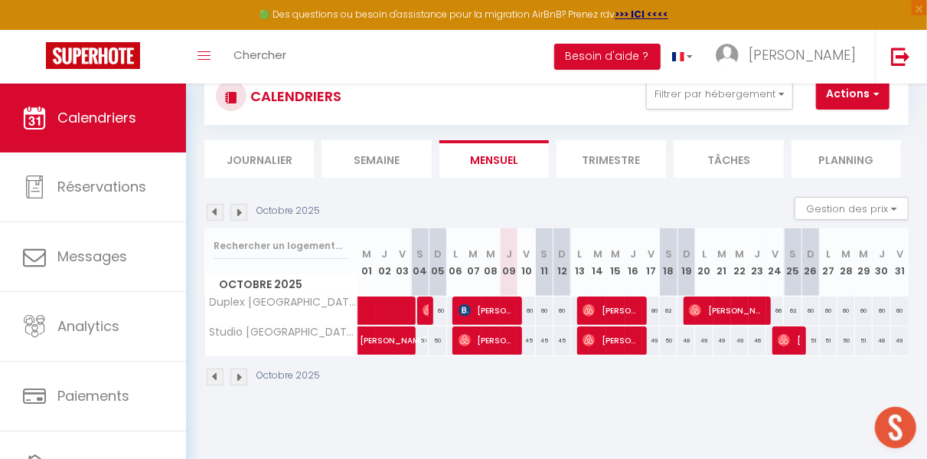
click at [212, 213] on img at bounding box center [215, 212] width 17 height 17
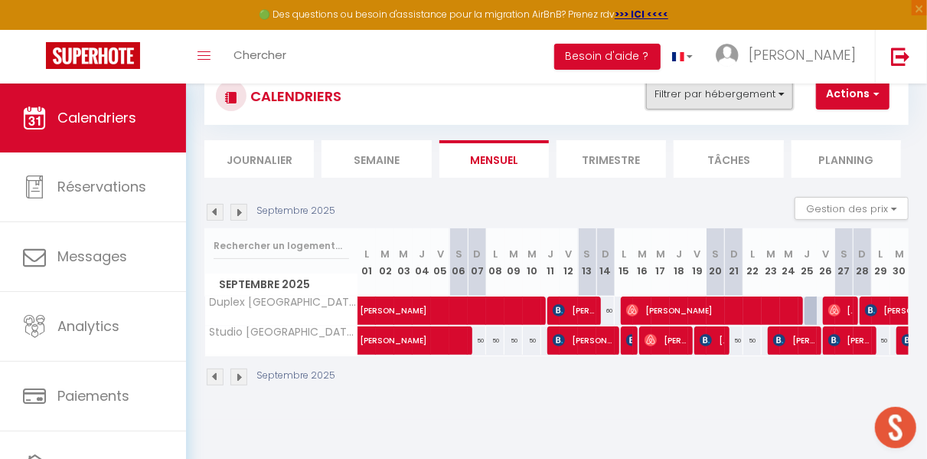
click at [734, 103] on button "Filtrer par hébergement" at bounding box center [719, 94] width 147 height 31
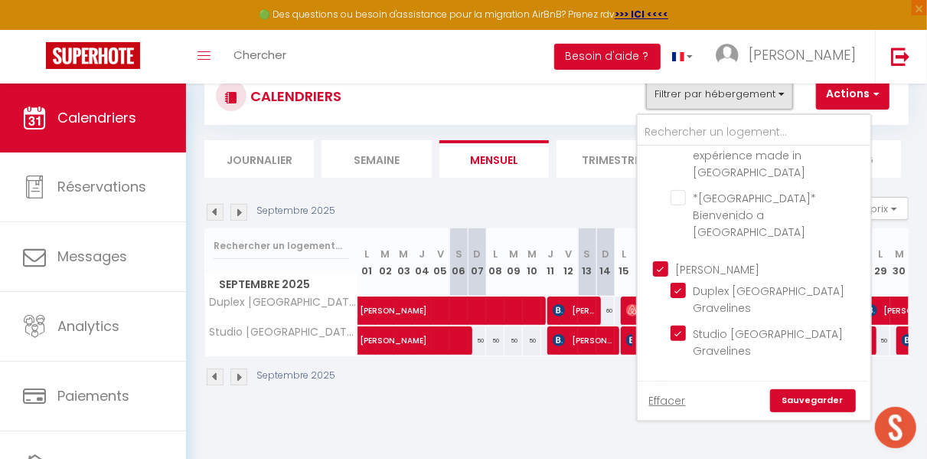
scroll to position [984, 0]
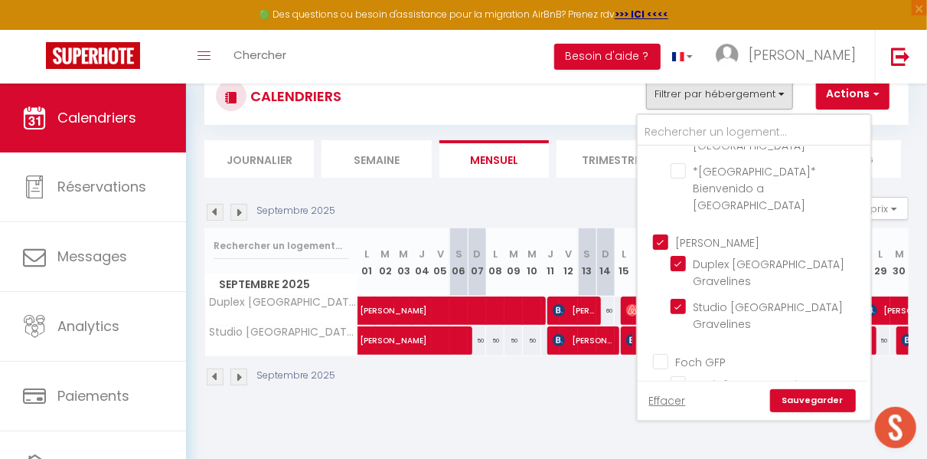
click at [704, 233] on input "[PERSON_NAME]" at bounding box center [769, 240] width 233 height 15
click at [690, 352] on input "Foch GFP" at bounding box center [769, 359] width 233 height 15
click at [797, 398] on link "Sauvegarder" at bounding box center [813, 400] width 86 height 23
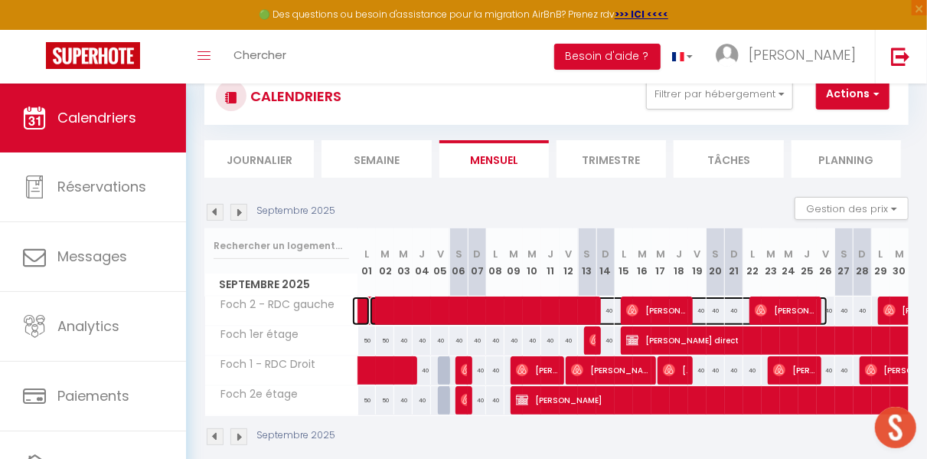
click at [455, 307] on span at bounding box center [599, 310] width 458 height 29
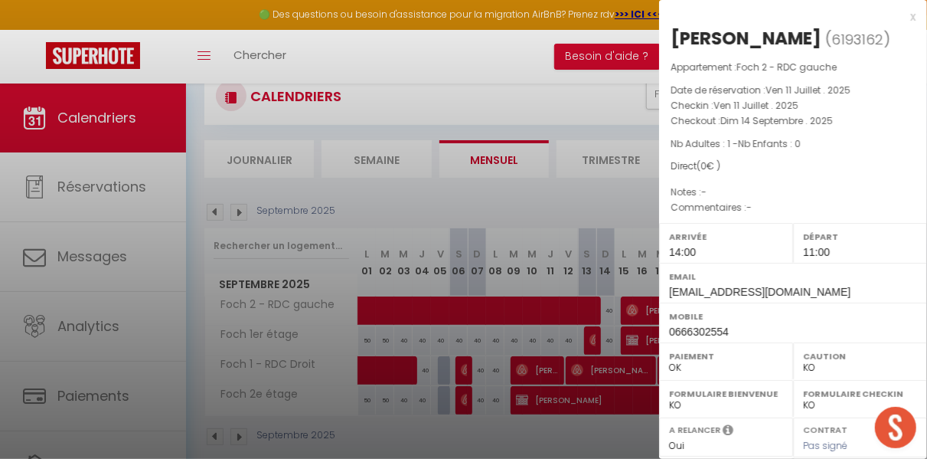
click at [899, 17] on div "x" at bounding box center [787, 17] width 256 height 18
